Goal: Information Seeking & Learning: Learn about a topic

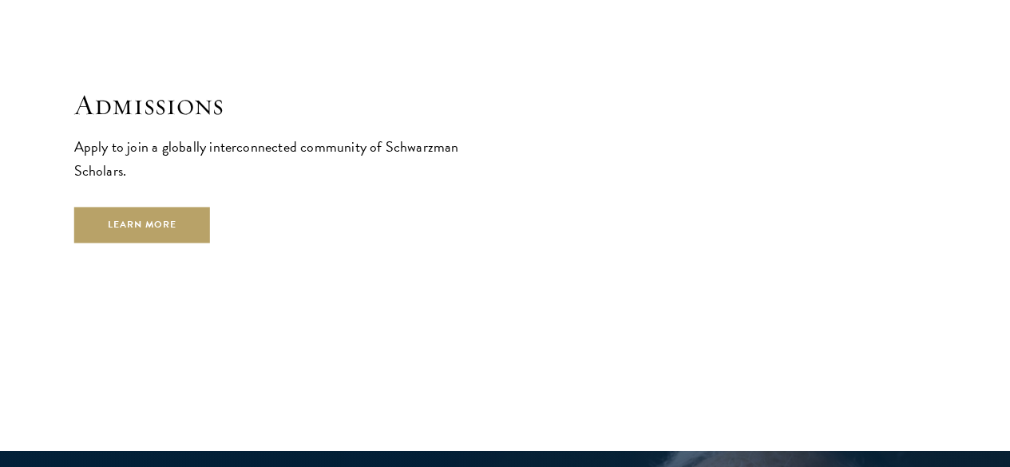
scroll to position [2533, 0]
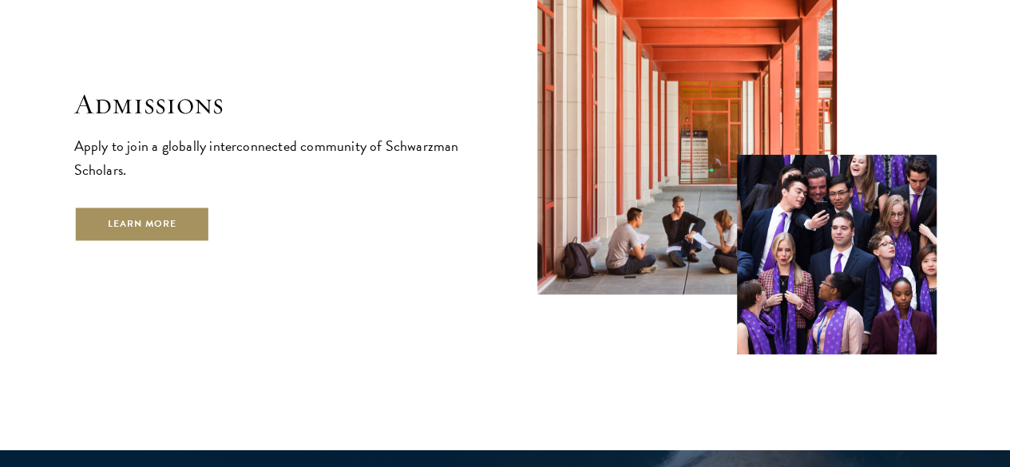
click at [211, 236] on link "Learn More" at bounding box center [142, 224] width 136 height 36
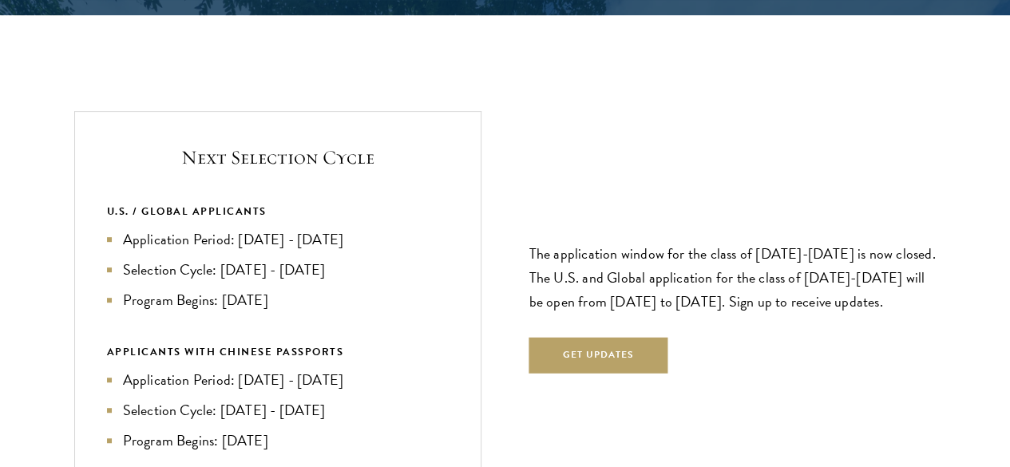
scroll to position [3302, 0]
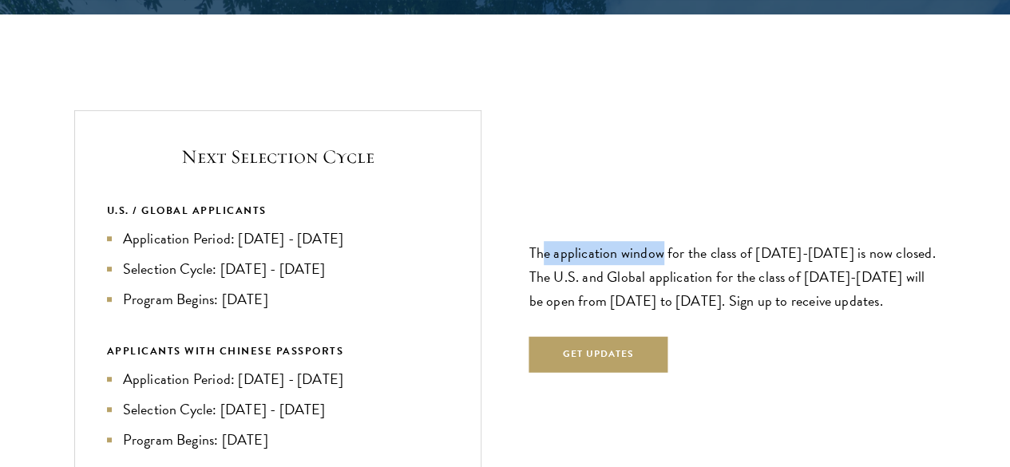
drag, startPoint x: 541, startPoint y: 170, endPoint x: 668, endPoint y: 174, distance: 127.0
click at [668, 241] on p "The application window for the class of [DATE]-[DATE] is now closed. The U.S. a…" at bounding box center [732, 277] width 407 height 72
click at [718, 265] on div "The application window for the class of [DATE]-[DATE] is now closed. The U.S. a…" at bounding box center [732, 300] width 407 height 242
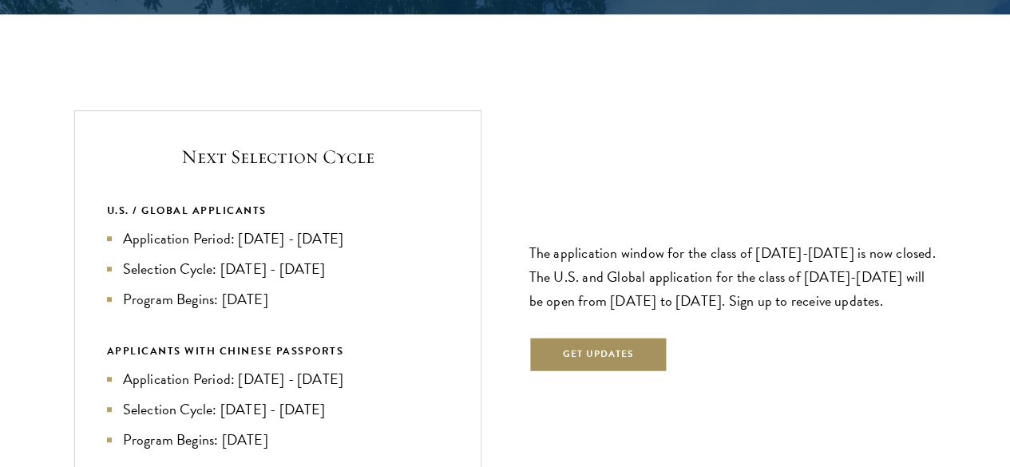
click at [624, 337] on button "Get Updates" at bounding box center [598, 355] width 139 height 36
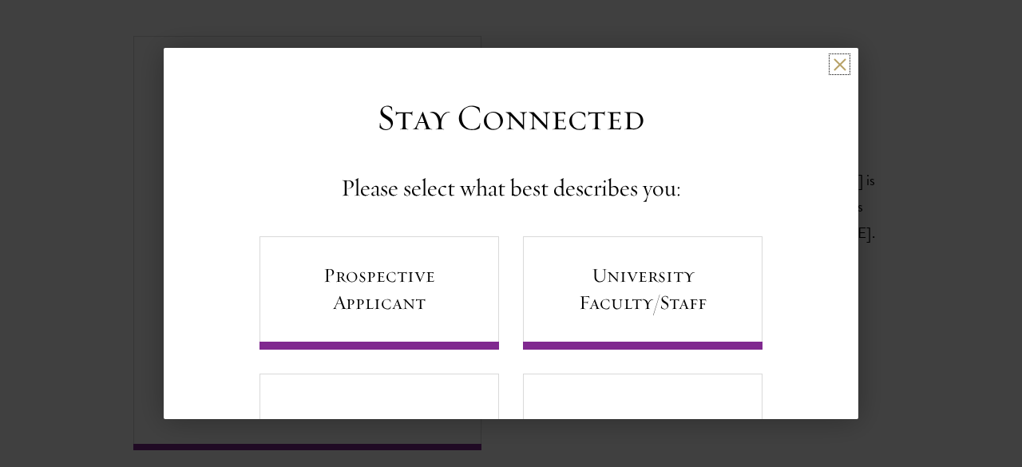
click at [832, 70] on button at bounding box center [839, 64] width 14 height 14
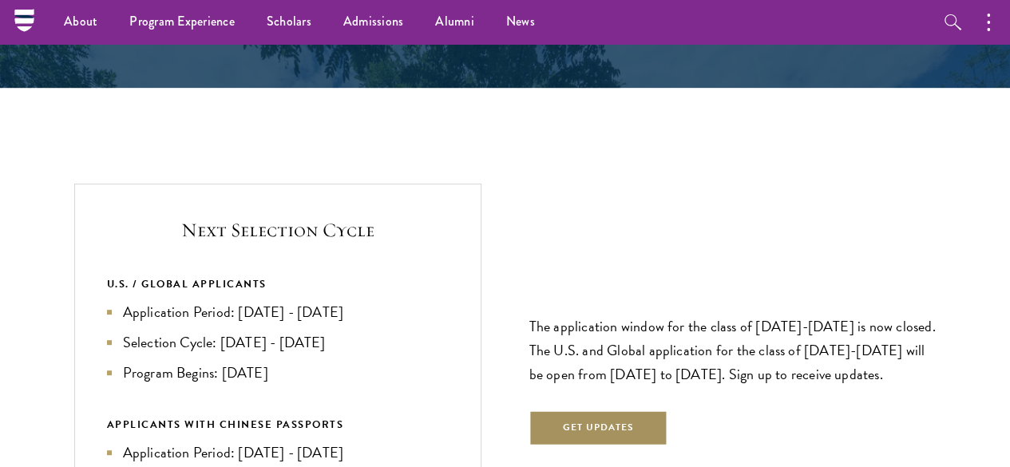
scroll to position [3228, 0]
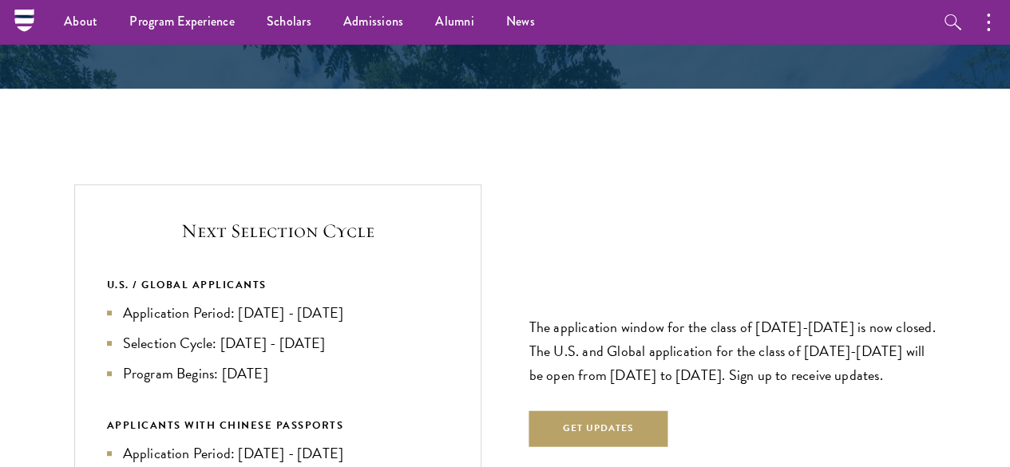
drag, startPoint x: 366, startPoint y: 306, endPoint x: 299, endPoint y: 309, distance: 67.9
click at [299, 362] on li "Program Begins: [DATE]" at bounding box center [278, 373] width 342 height 22
click at [353, 362] on li "Program Begins: [DATE]" at bounding box center [278, 373] width 342 height 22
drag, startPoint x: 406, startPoint y: 273, endPoint x: 172, endPoint y: 276, distance: 233.9
click at [172, 276] on div "Next Selection Cycle U.S. / GLOBAL APPLICANTS Application Period: [DATE] - [DAT…" at bounding box center [277, 374] width 407 height 380
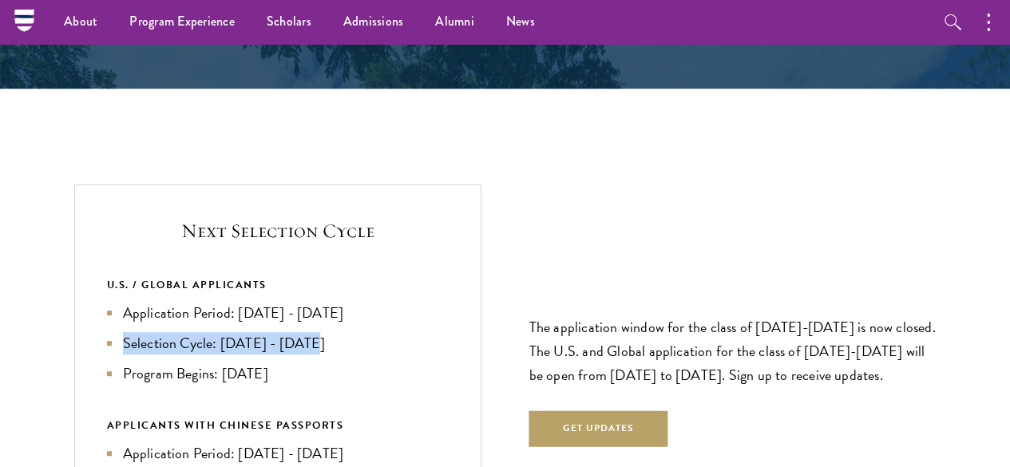
click at [378, 332] on li "Selection Cycle: [DATE] - [DATE]" at bounding box center [278, 343] width 342 height 22
drag, startPoint x: 408, startPoint y: 274, endPoint x: 280, endPoint y: 275, distance: 127.7
click at [280, 332] on li "Selection Cycle: [DATE] - [DATE]" at bounding box center [278, 343] width 342 height 22
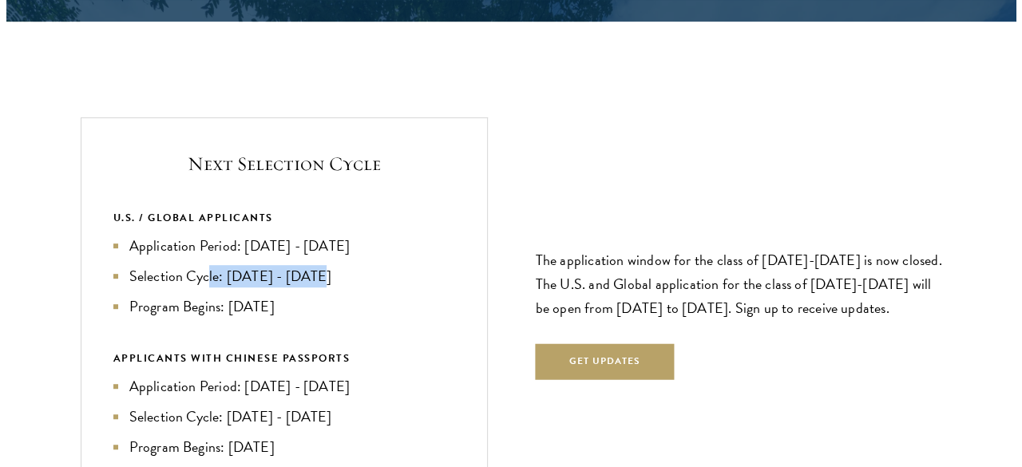
scroll to position [3300, 0]
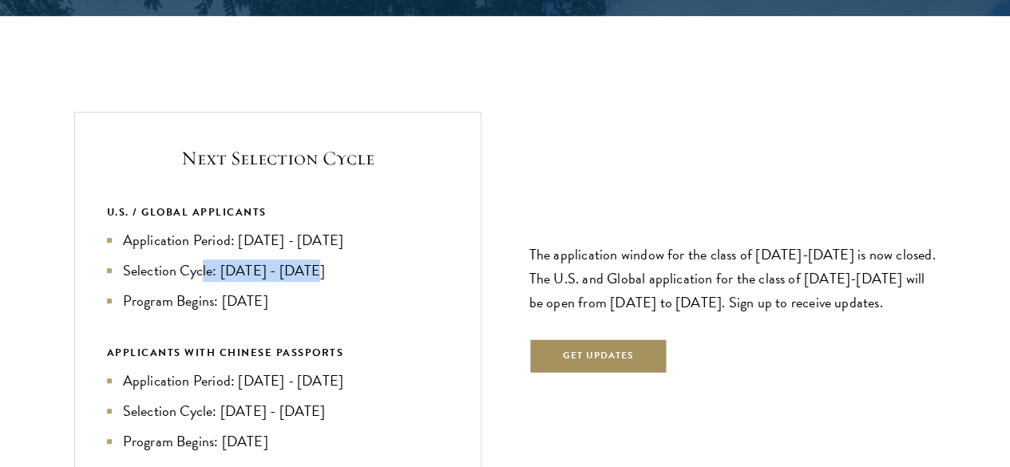
click at [640, 338] on button "Get Updates" at bounding box center [598, 356] width 139 height 36
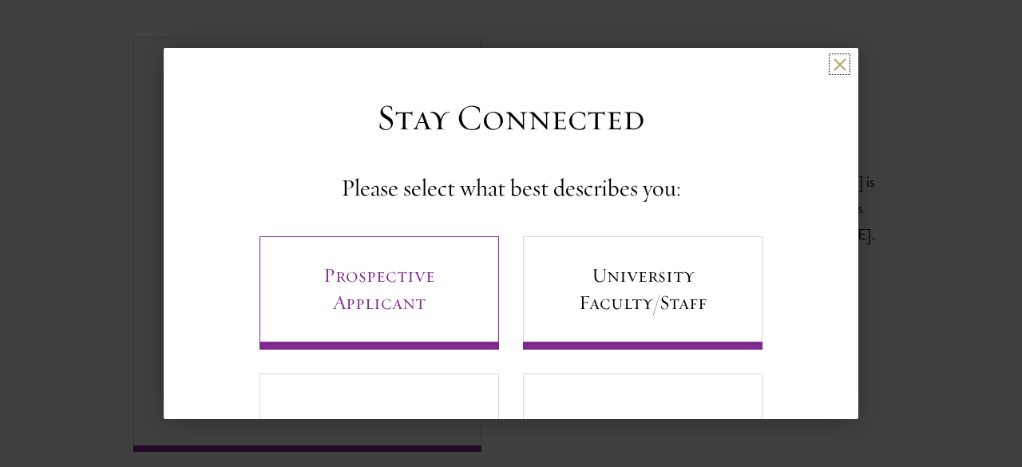
scroll to position [103, 0]
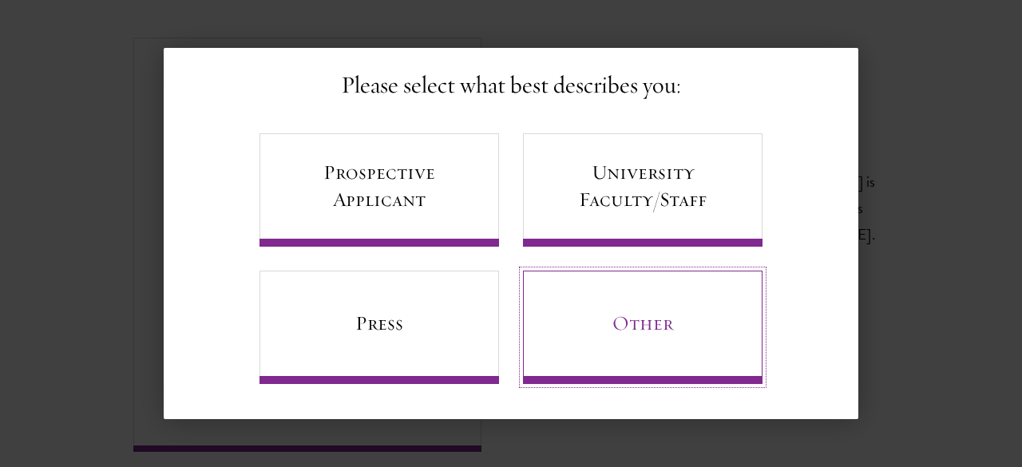
click at [599, 321] on link "Other" at bounding box center [642, 327] width 239 height 113
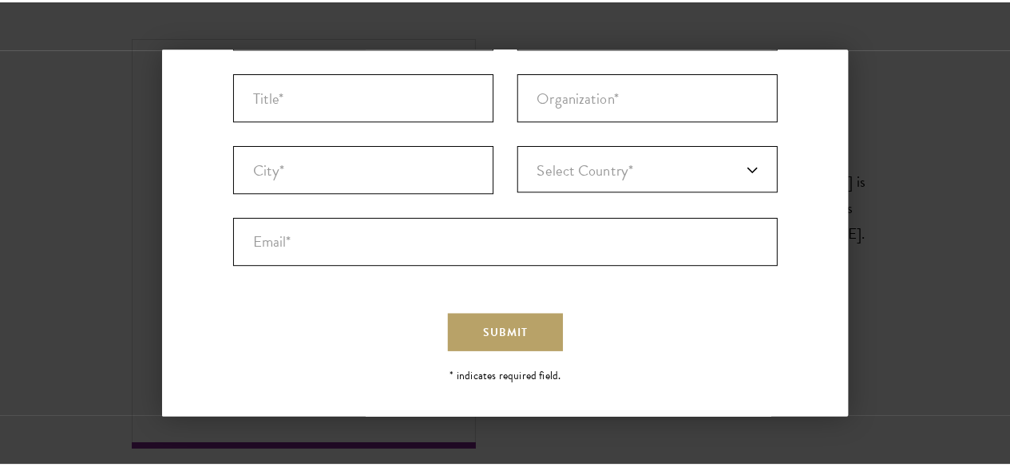
scroll to position [0, 0]
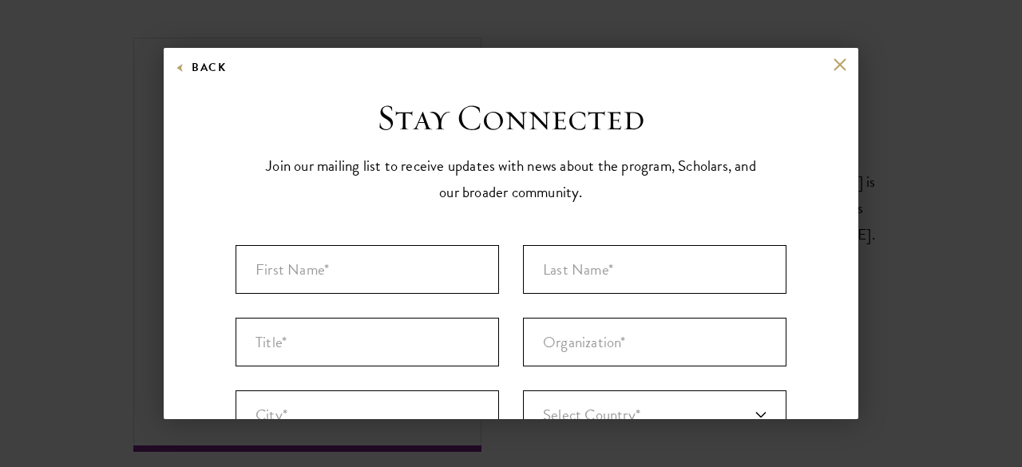
drag, startPoint x: 828, startPoint y: 53, endPoint x: 828, endPoint y: 73, distance: 19.2
click at [828, 73] on div "Back Stay Connected Please select what best describes you: Prospective Applican…" at bounding box center [511, 233] width 694 height 371
click at [828, 73] on div "Back" at bounding box center [511, 76] width 694 height 38
click at [832, 65] on button at bounding box center [839, 64] width 14 height 14
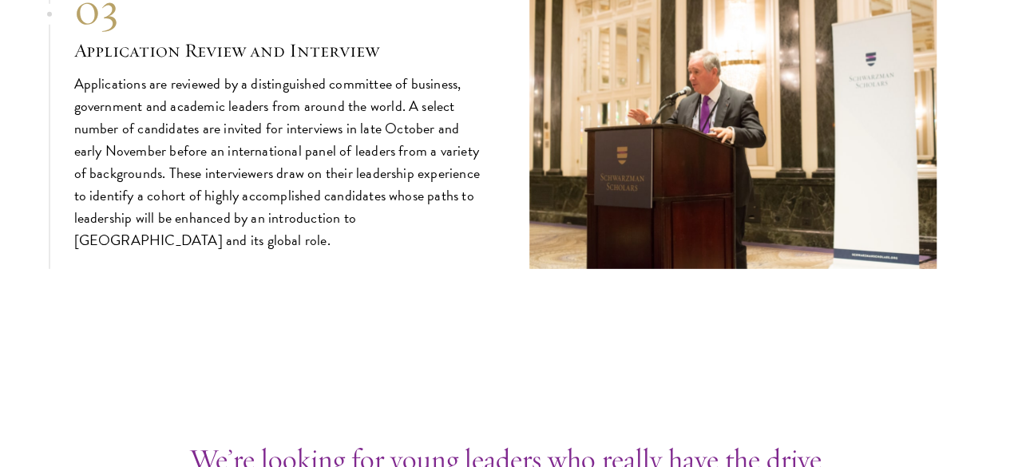
scroll to position [5329, 0]
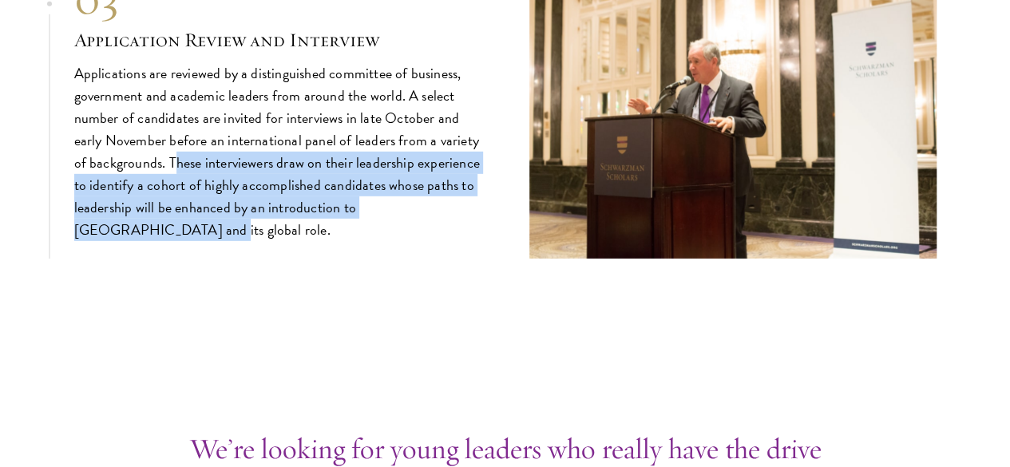
drag, startPoint x: 319, startPoint y: 240, endPoint x: 413, endPoint y: 314, distance: 119.4
click at [413, 242] on p "Applications are reviewed by a distinguished committee of business, government …" at bounding box center [277, 152] width 407 height 180
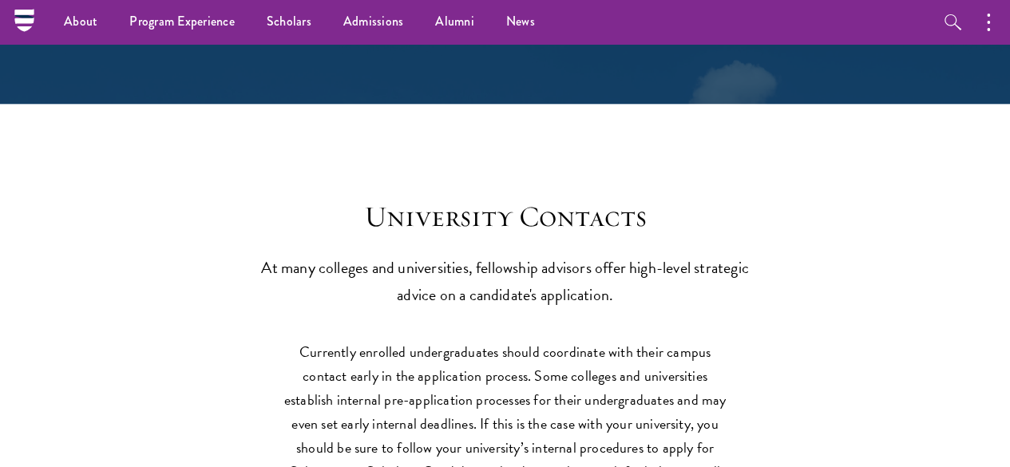
scroll to position [6440, 0]
